Goal: Information Seeking & Learning: Learn about a topic

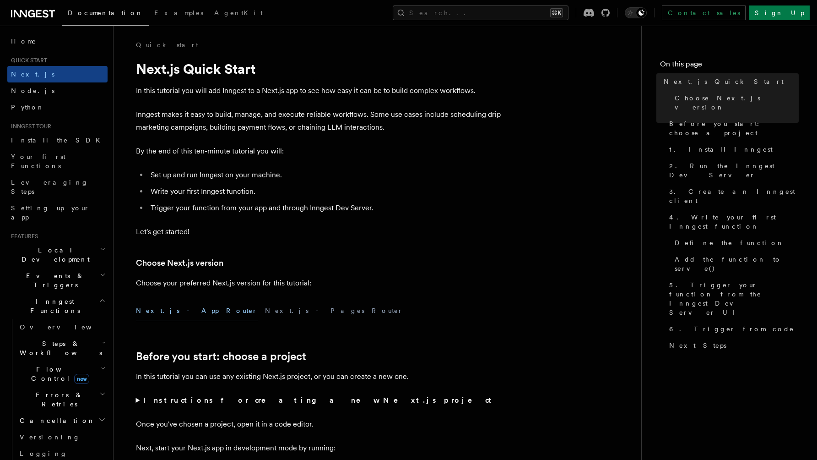
click at [43, 16] on icon at bounding box center [33, 13] width 44 height 11
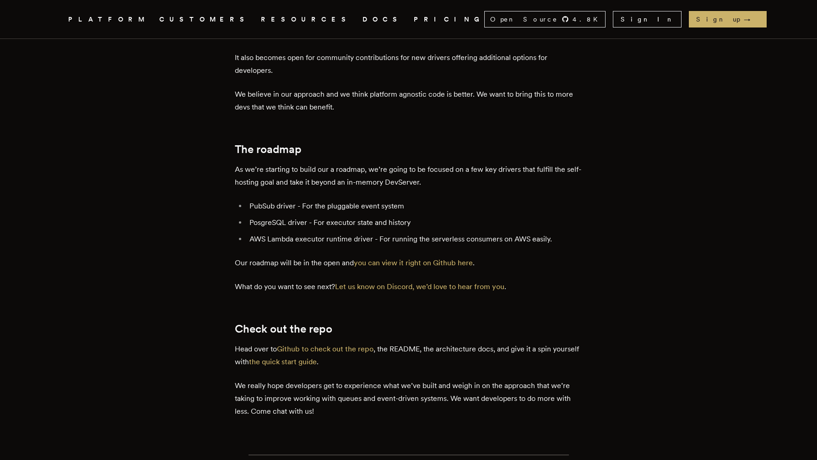
scroll to position [1506, 0]
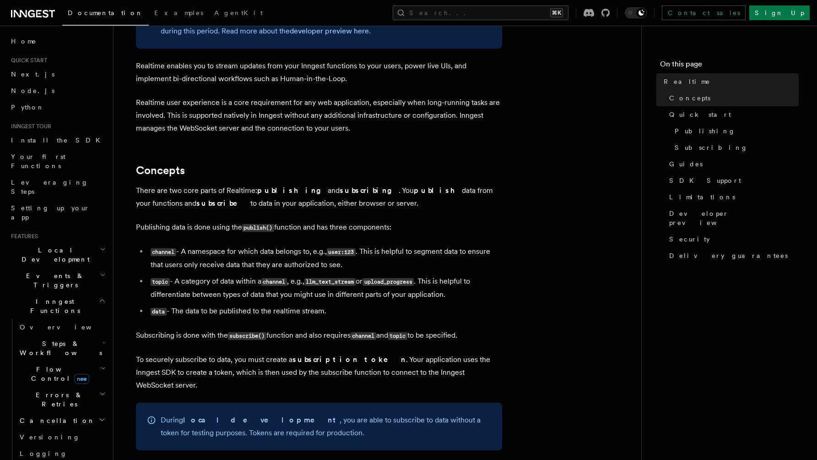
scroll to position [88, 0]
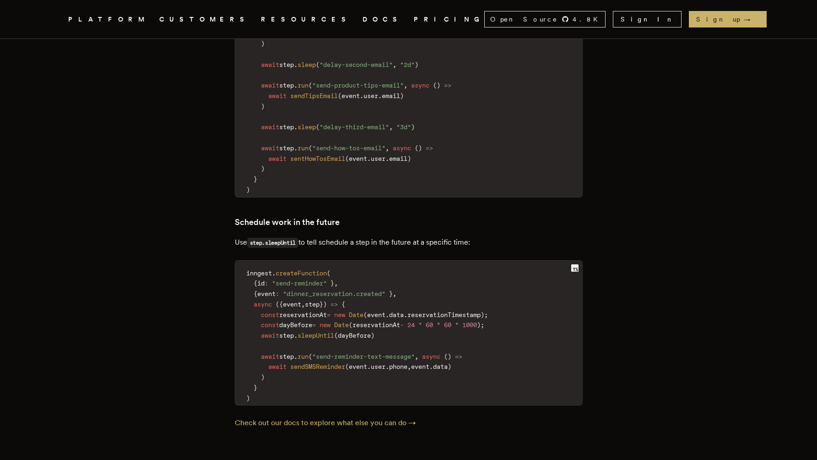
scroll to position [3391, 0]
